Goal: Task Accomplishment & Management: Complete application form

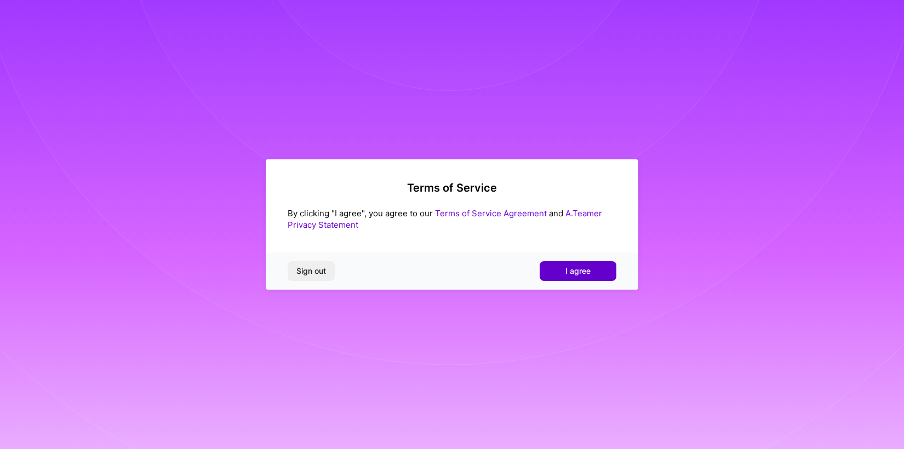
click at [568, 277] on button "I agree" at bounding box center [577, 271] width 77 height 20
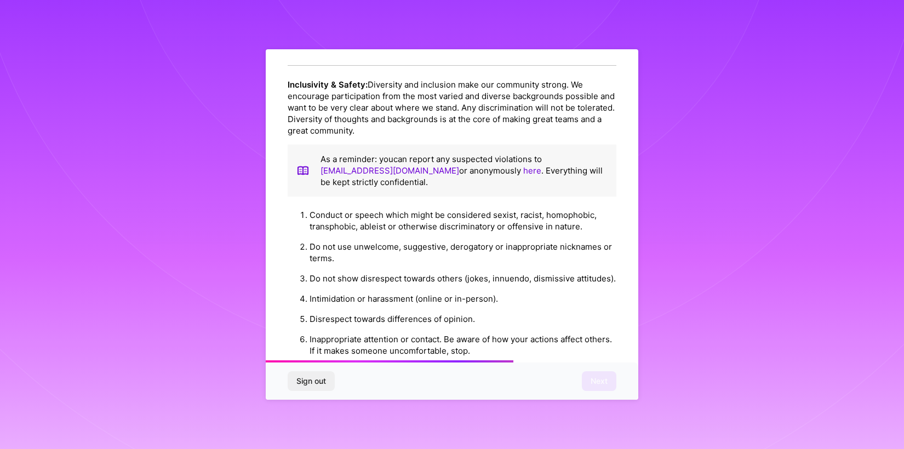
scroll to position [1202, 0]
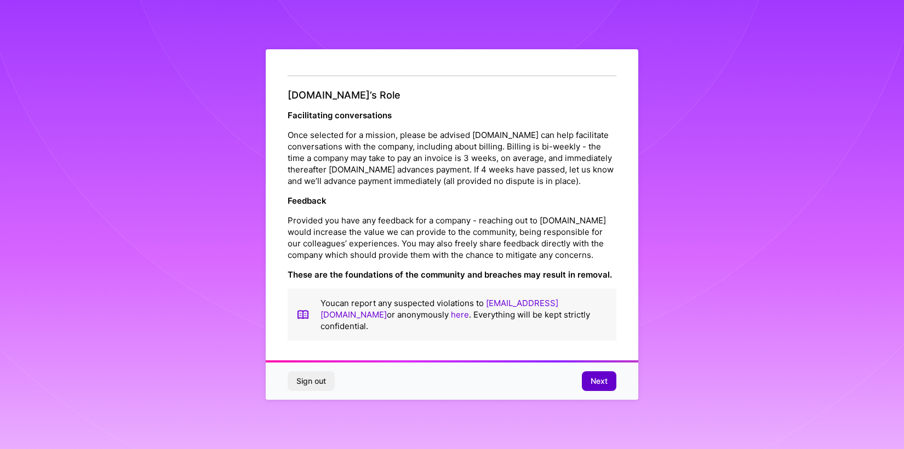
click at [597, 379] on span "Next" at bounding box center [598, 381] width 17 height 11
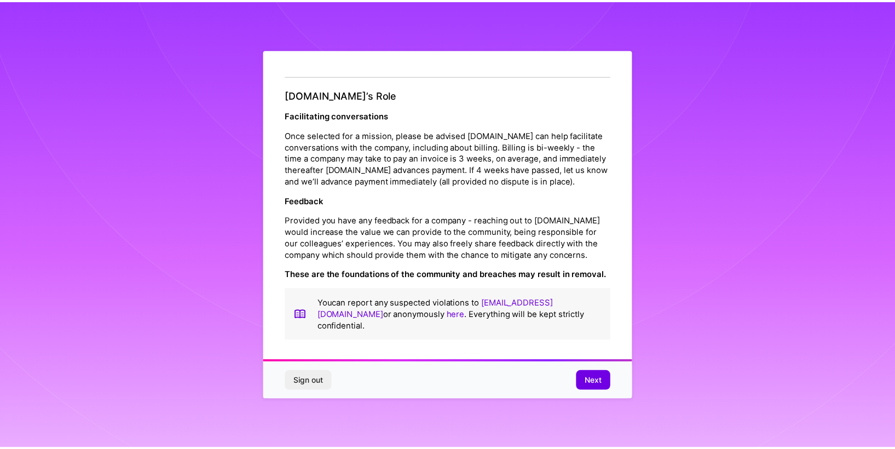
scroll to position [0, 0]
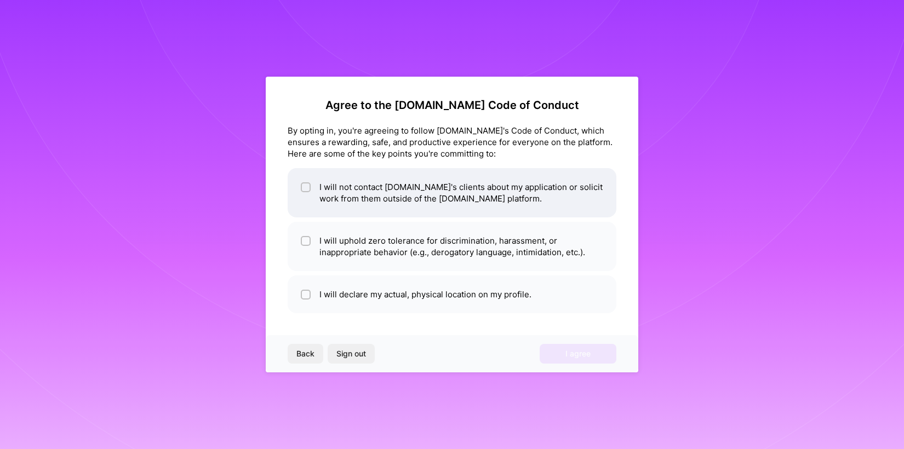
click at [471, 196] on li "I will not contact [DOMAIN_NAME]'s clients about my application or solicit work…" at bounding box center [452, 192] width 329 height 49
checkbox input "true"
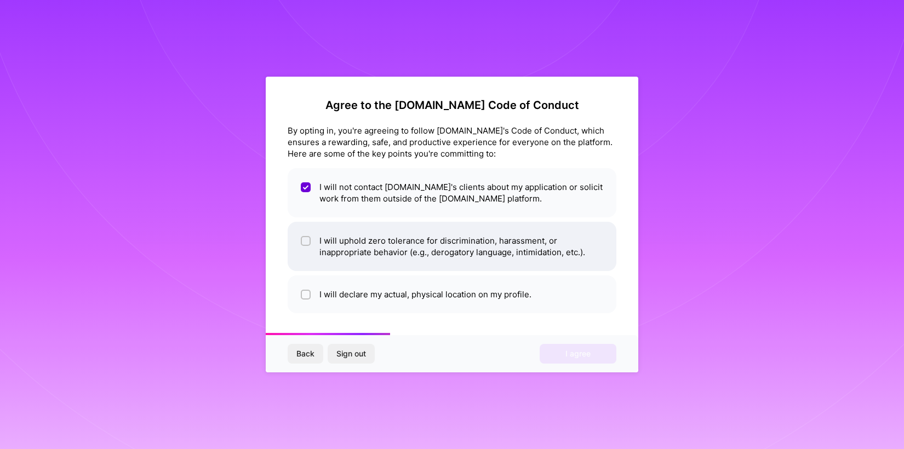
click at [445, 243] on li "I will uphold zero tolerance for discrimination, harassment, or inappropriate b…" at bounding box center [452, 246] width 329 height 49
checkbox input "true"
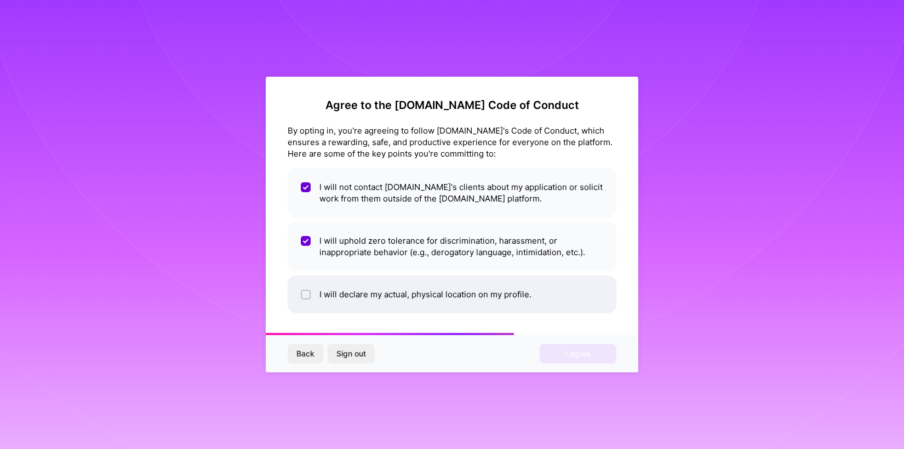
click at [409, 294] on li "I will declare my actual, physical location on my profile." at bounding box center [452, 294] width 329 height 38
checkbox input "true"
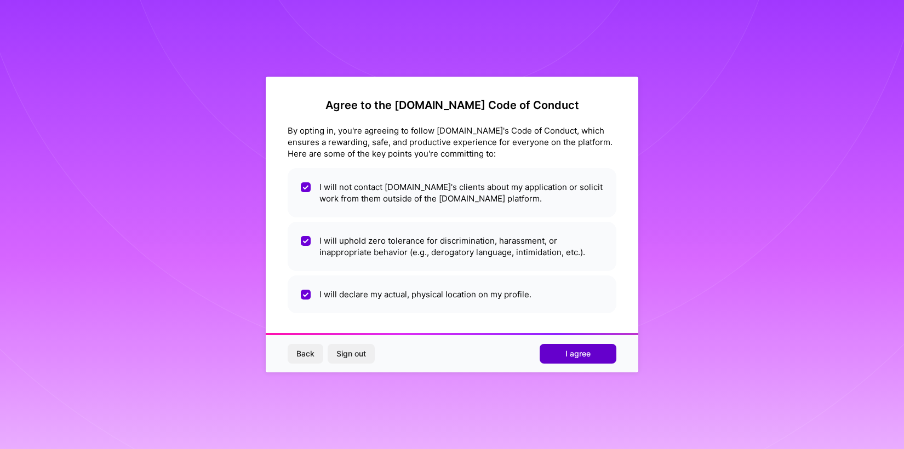
click at [558, 358] on button "I agree" at bounding box center [577, 354] width 77 height 20
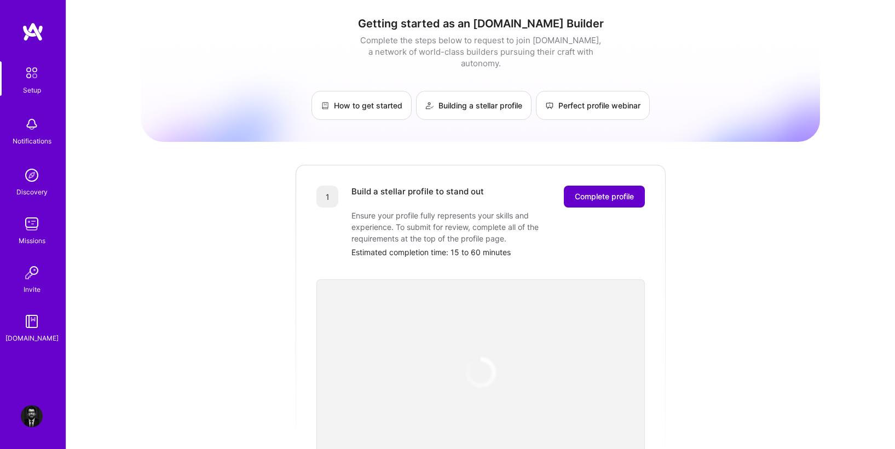
click at [621, 191] on span "Complete profile" at bounding box center [604, 196] width 59 height 11
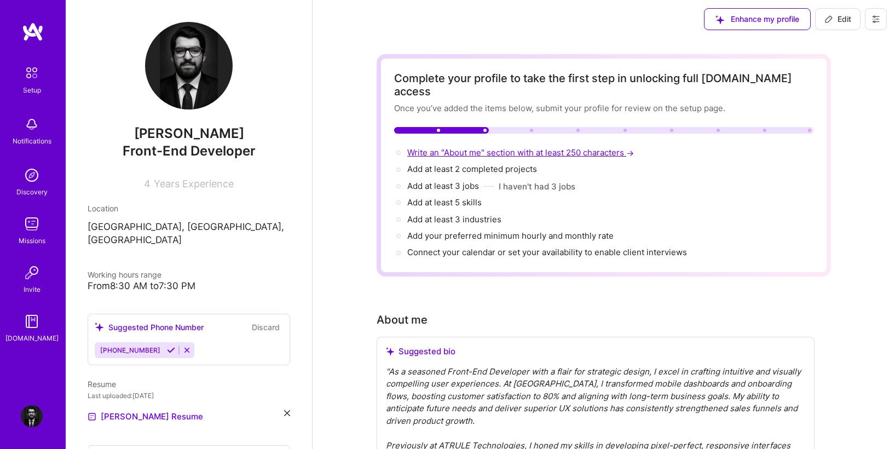
scroll to position [4, 0]
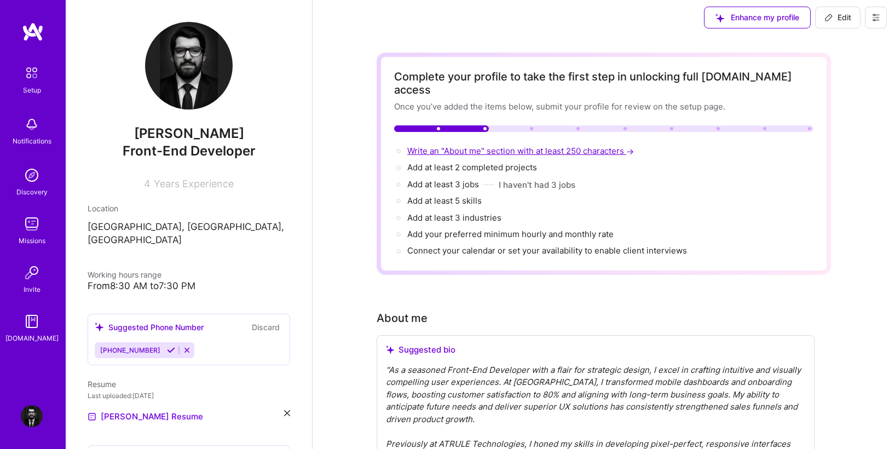
click at [458, 146] on span "Write an "About me" section with at least 250 characters →" at bounding box center [521, 151] width 229 height 10
select select "US"
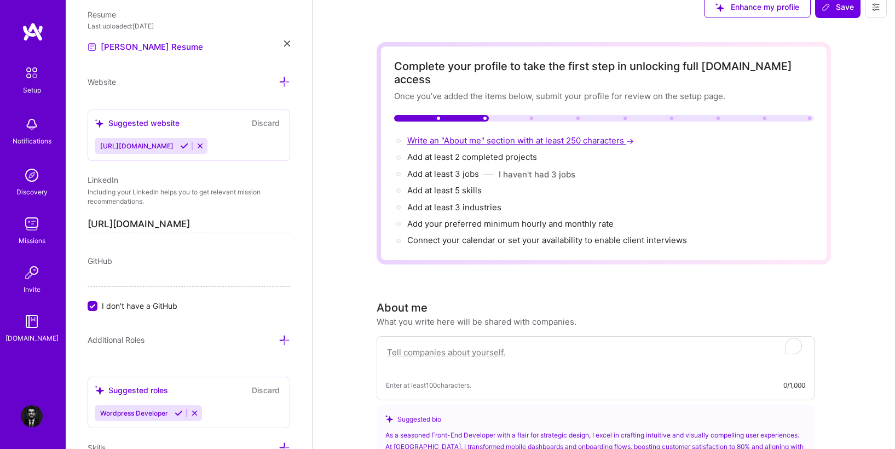
scroll to position [301, 0]
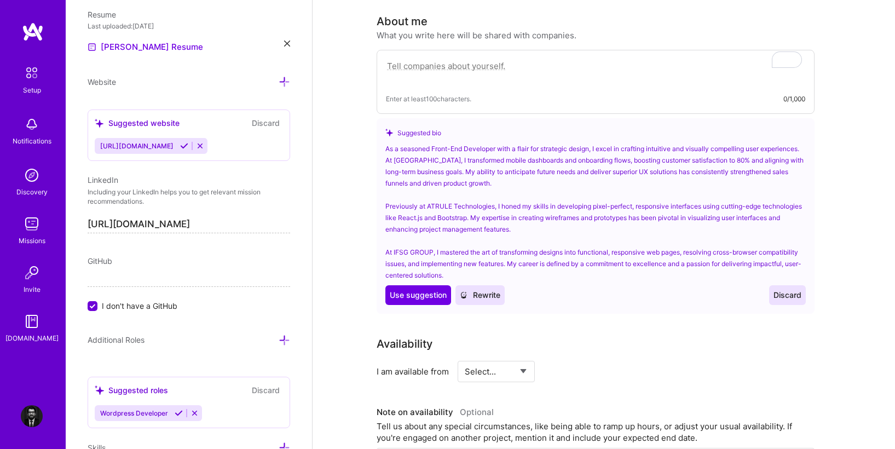
click at [645, 215] on div "As a seasoned Front-End Developer with a flair for strategic design, I excel in…" at bounding box center [596, 212] width 421 height 138
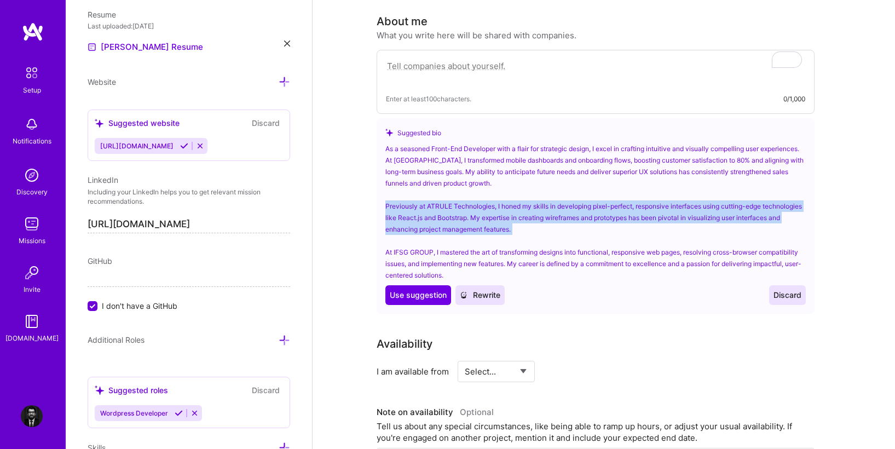
click at [645, 215] on div "As a seasoned Front-End Developer with a flair for strategic design, I excel in…" at bounding box center [596, 212] width 421 height 138
click at [427, 290] on span "Use suggestion" at bounding box center [418, 295] width 57 height 11
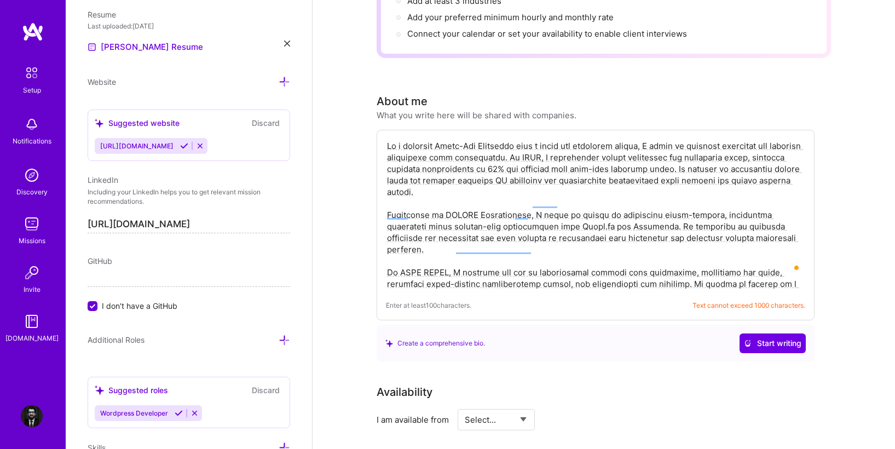
scroll to position [262, 0]
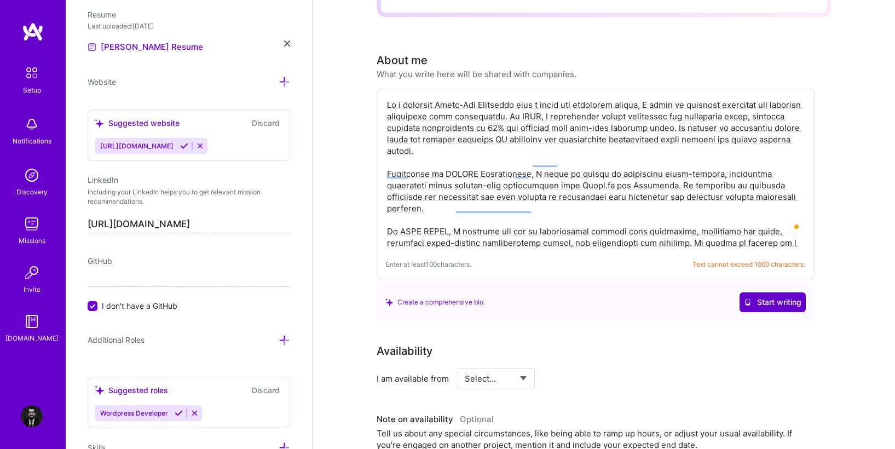
click at [784, 297] on span "Start writing" at bounding box center [773, 302] width 58 height 11
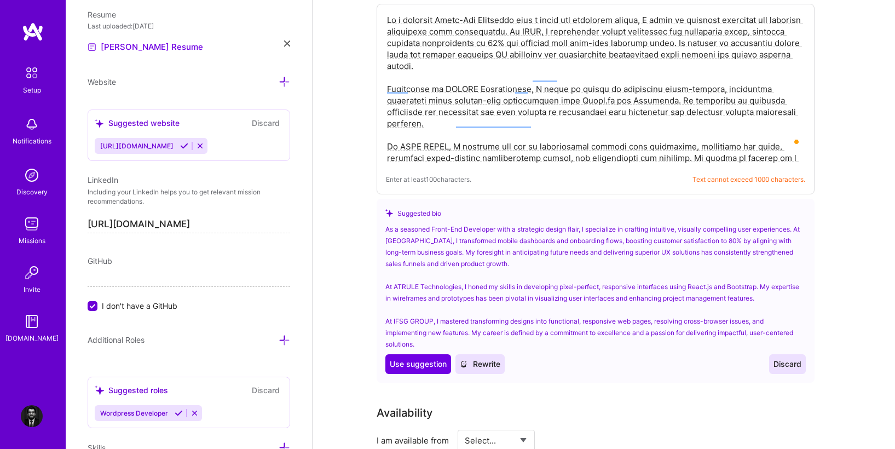
scroll to position [375, 0]
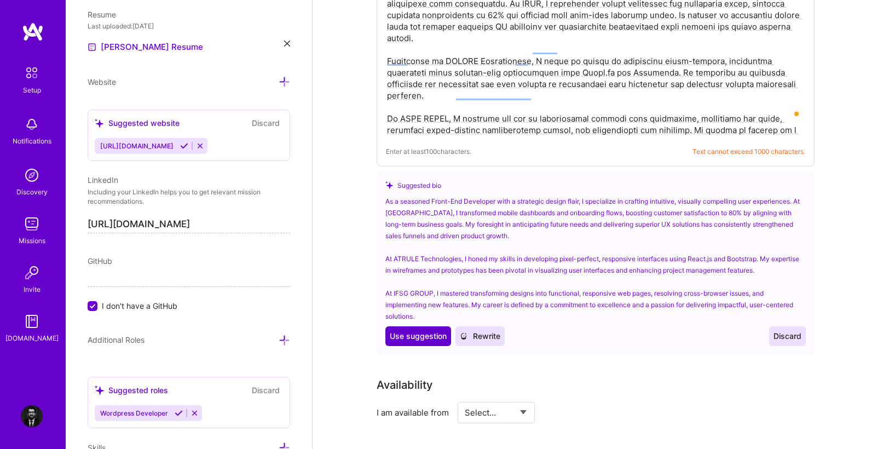
click at [417, 331] on span "Use suggestion" at bounding box center [418, 336] width 57 height 11
type textarea "As a seasoned Front-End Developer with a strategic design flair, I specialize i…"
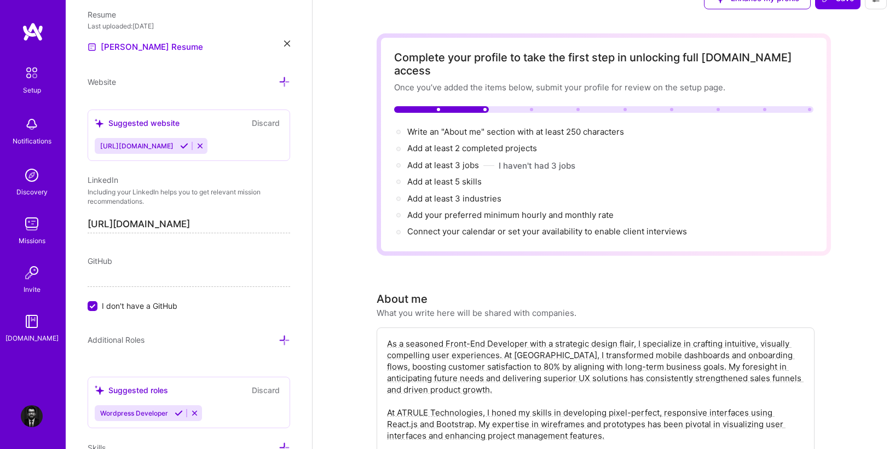
scroll to position [0, 0]
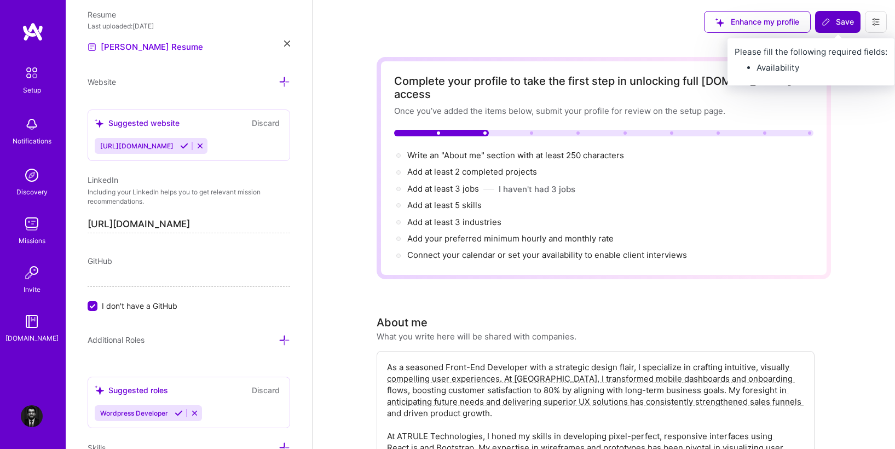
click at [840, 26] on span "Save" at bounding box center [838, 21] width 32 height 11
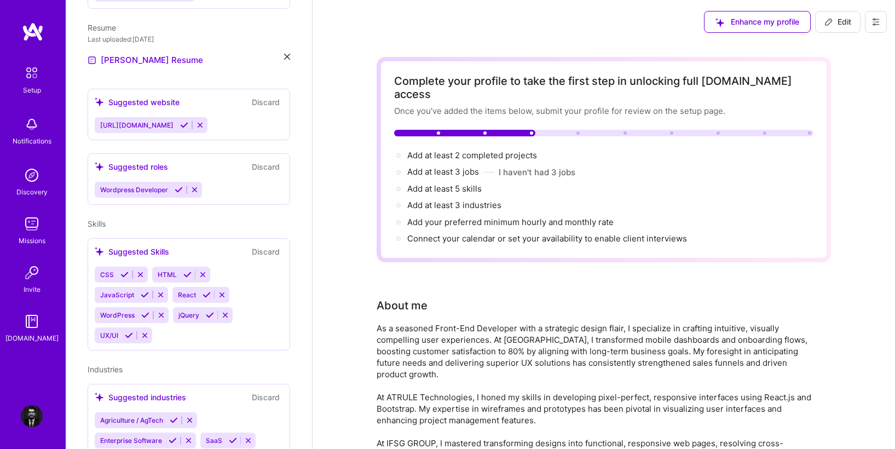
click at [845, 26] on span "Edit" at bounding box center [838, 21] width 27 height 11
select select "US"
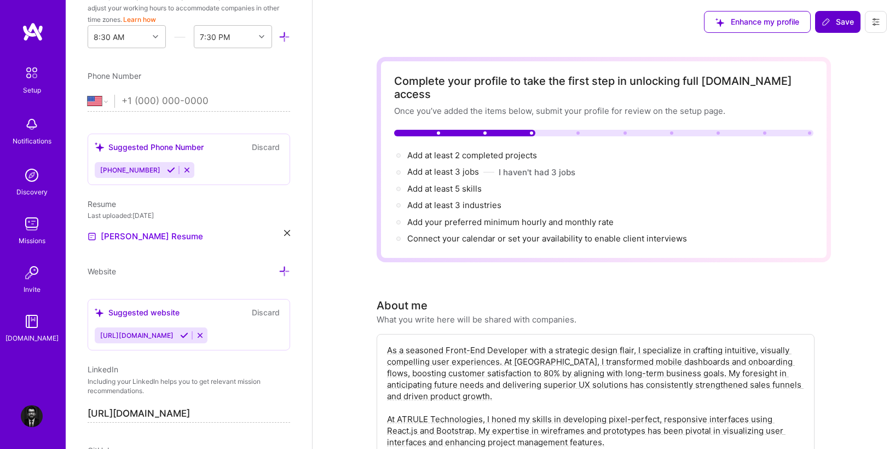
scroll to position [546, 0]
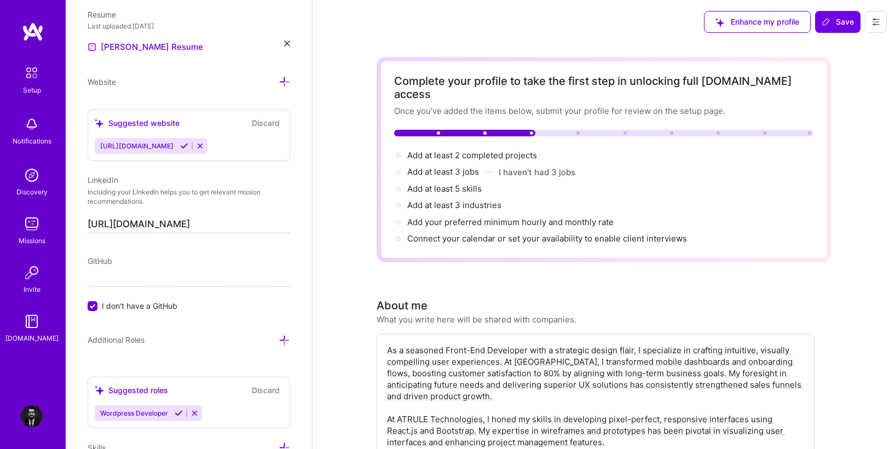
click at [188, 145] on icon at bounding box center [184, 146] width 8 height 8
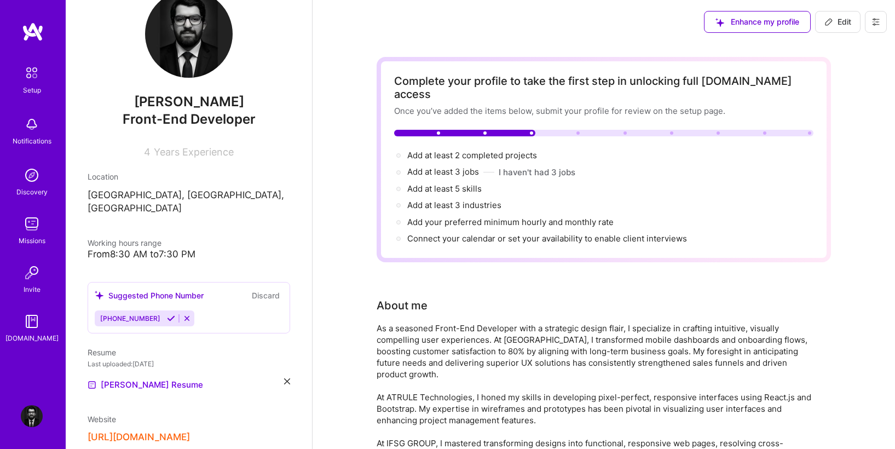
scroll to position [120, 0]
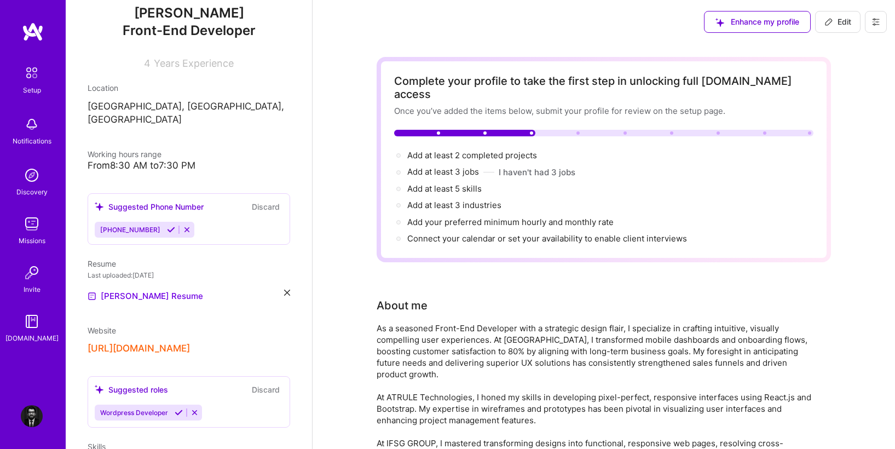
click at [828, 27] on span "Edit" at bounding box center [838, 21] width 27 height 11
select select "US"
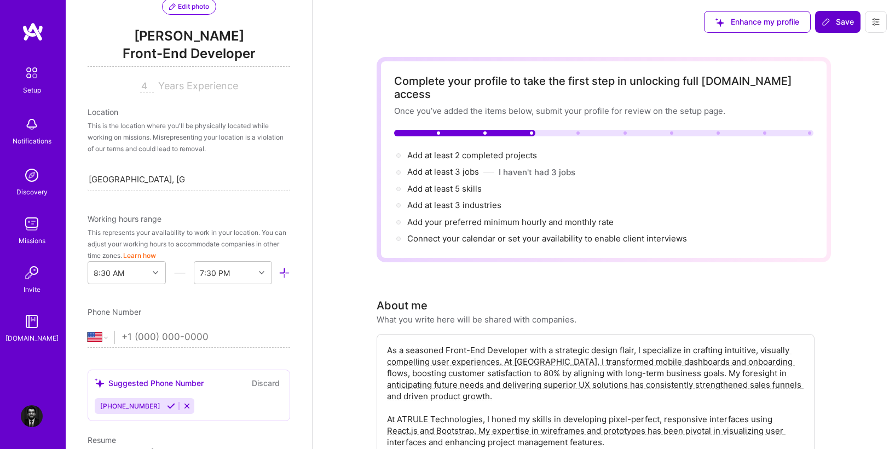
scroll to position [502, 0]
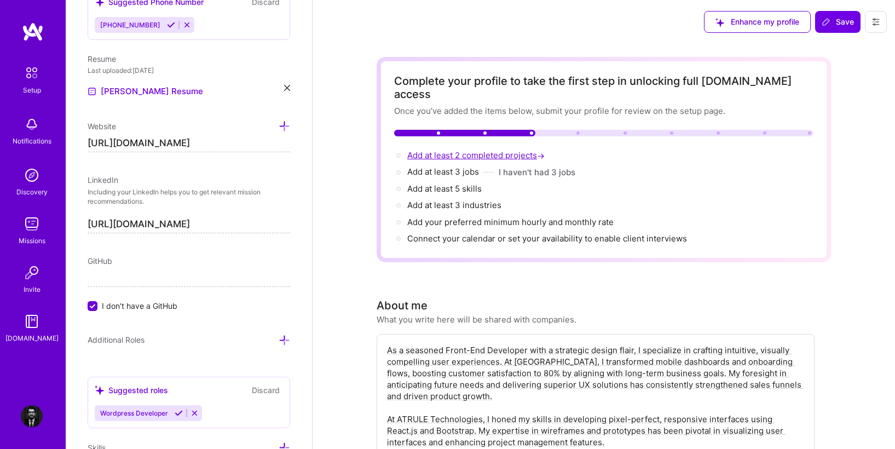
click at [478, 150] on span "Add at least 2 completed projects →" at bounding box center [477, 155] width 140 height 10
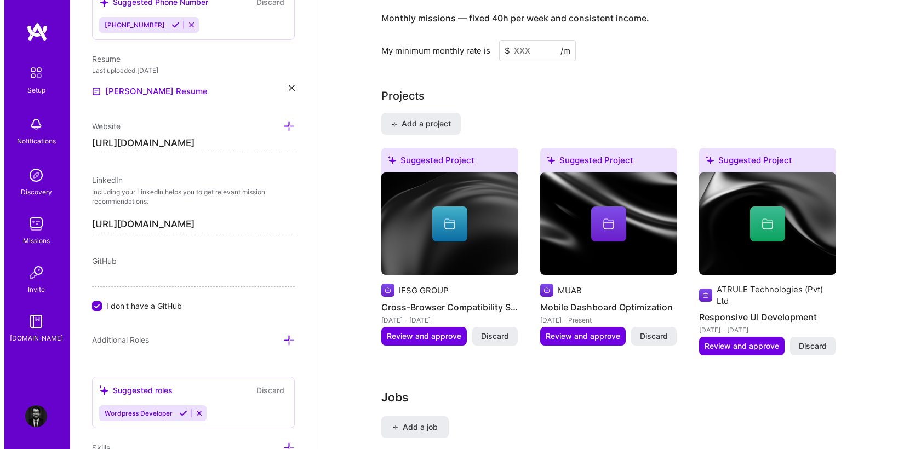
scroll to position [916, 0]
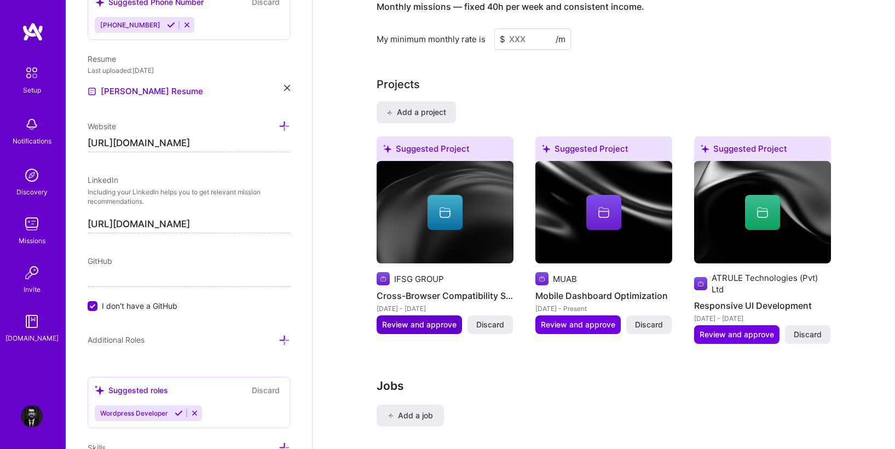
click at [427, 319] on span "Review and approve" at bounding box center [419, 324] width 74 height 11
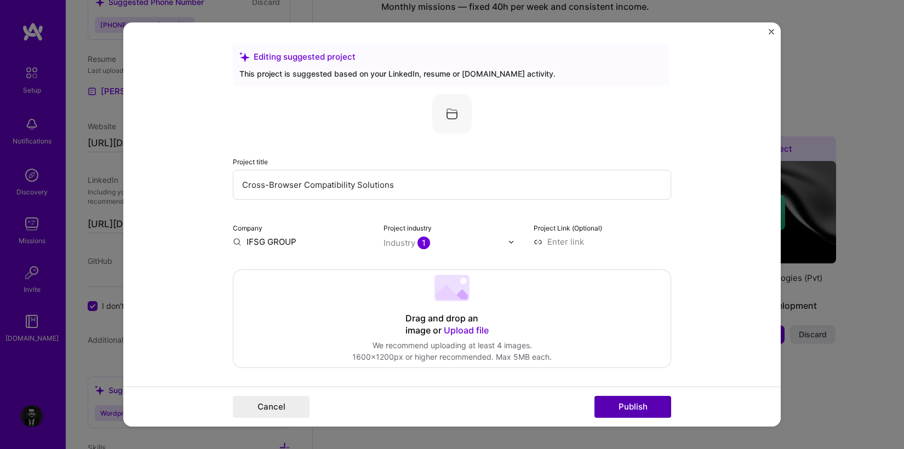
click at [622, 410] on button "Publish" at bounding box center [632, 407] width 77 height 22
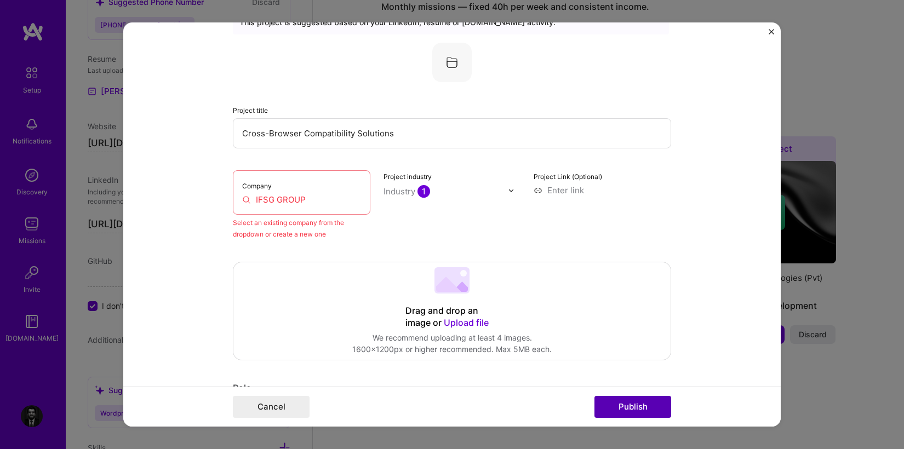
scroll to position [72, 0]
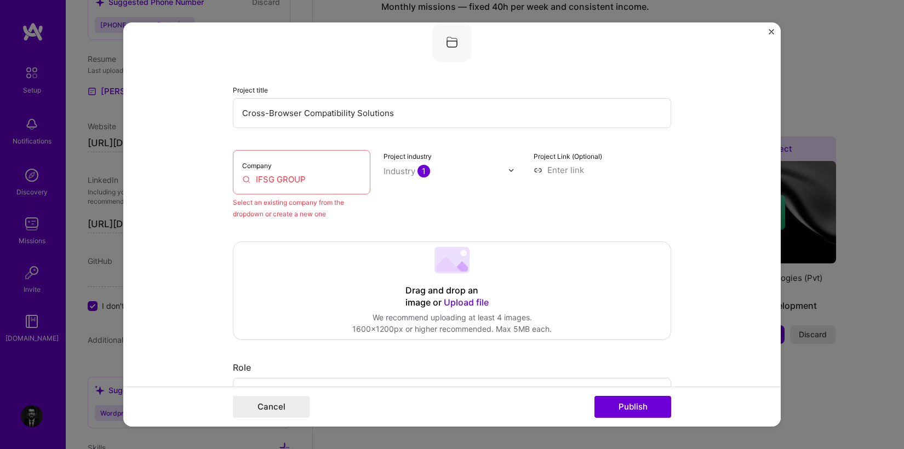
click at [516, 199] on div "Project industry Industry 1" at bounding box center [451, 185] width 137 height 70
click at [432, 189] on div "Project industry Industry 1" at bounding box center [451, 185] width 137 height 70
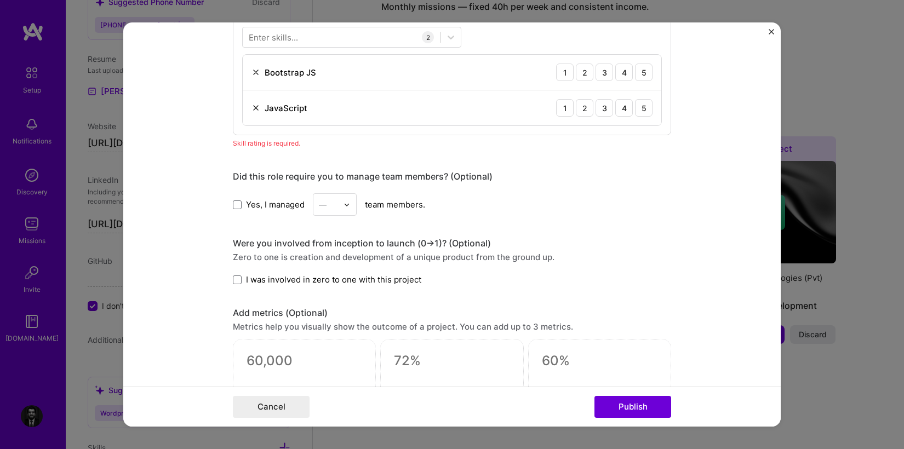
scroll to position [974, 0]
